Goal: Navigation & Orientation: Go to known website

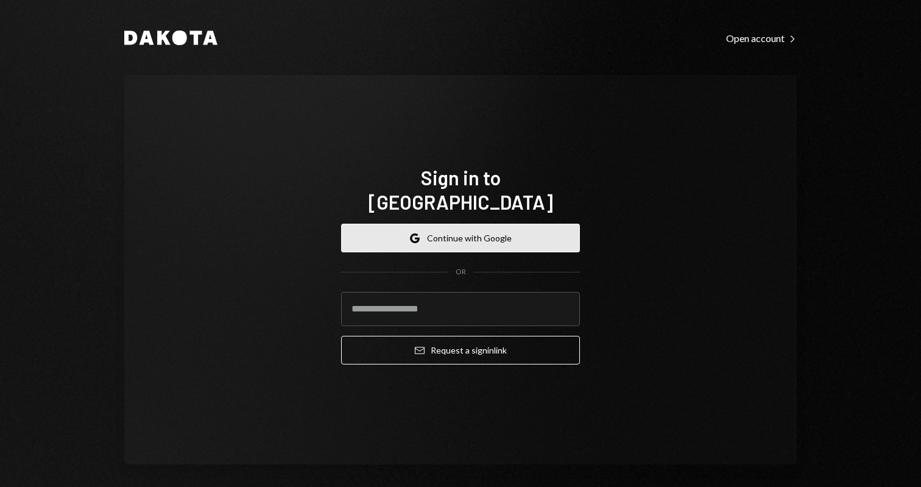
click at [451, 223] on button "Google Continue with Google" at bounding box center [460, 237] width 239 height 29
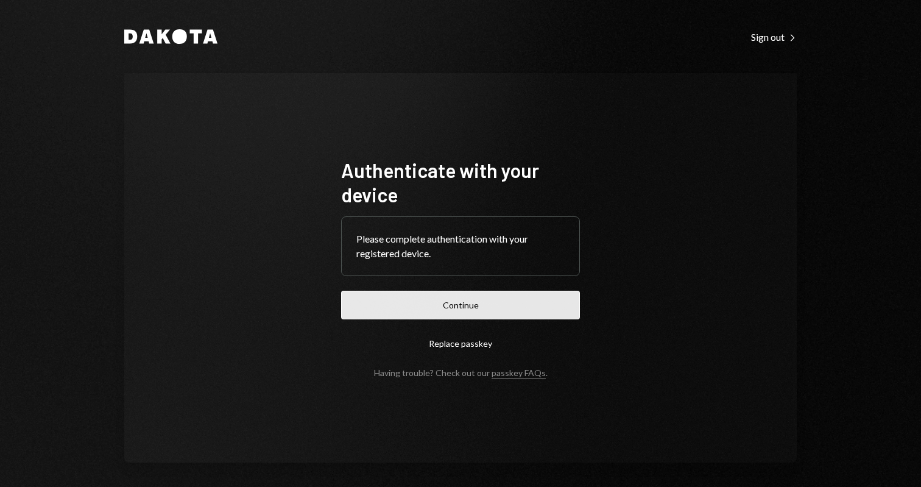
click at [434, 306] on button "Continue" at bounding box center [460, 304] width 239 height 29
